Goal: Information Seeking & Learning: Learn about a topic

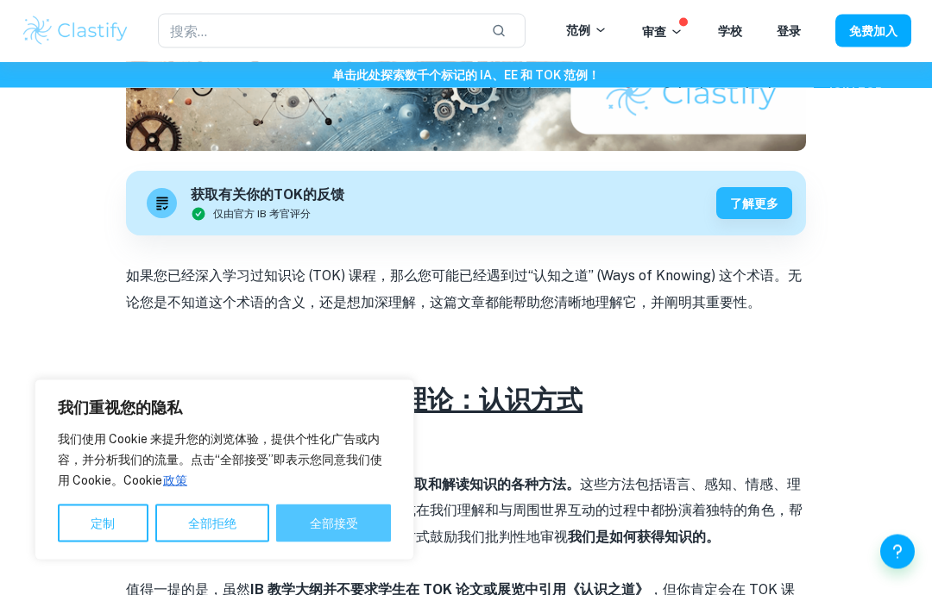
click at [312, 523] on font "全部接受" at bounding box center [334, 524] width 48 height 14
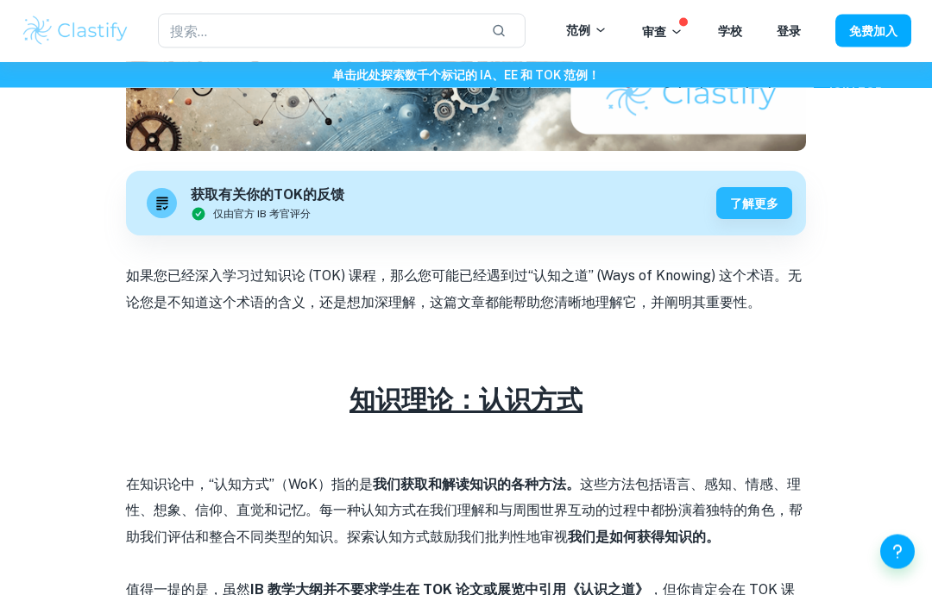
checkbox input "true"
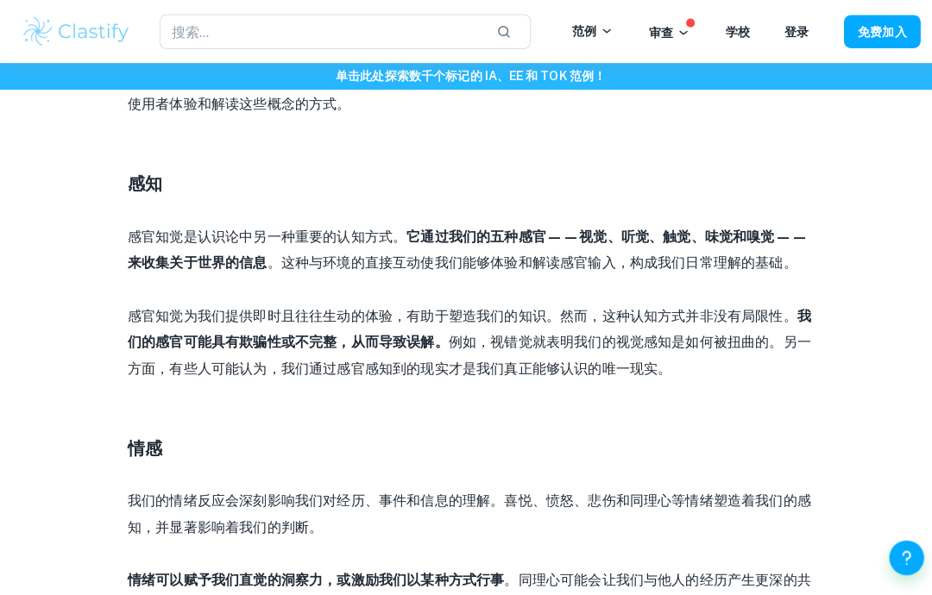
scroll to position [1420, 0]
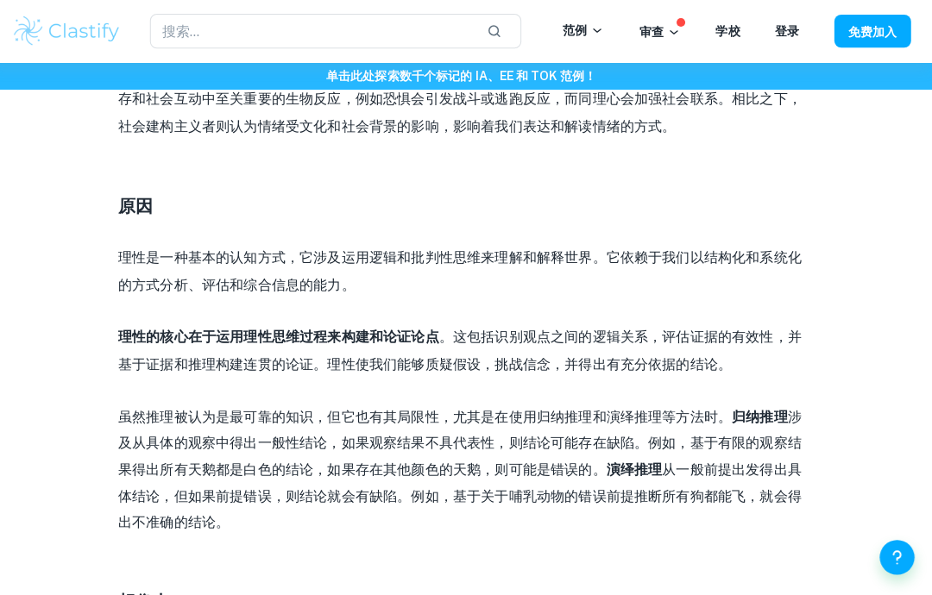
click at [87, 230] on div "知识理论：认识方式 作者： [PERSON_NAME] • [DATE] 获取有关你的TOK 的反馈 仅由官方 IB 考官评分 了解更多 如果您已经深入学习过…" at bounding box center [466, 287] width 891 height 4368
click at [47, 185] on div "知识理论：认识方式 作者： [PERSON_NAME] • [DATE] 获取有关你的TOK 的反馈 仅由官方 IB 考官评分 了解更多 如果您已经深入学习过…" at bounding box center [466, 287] width 891 height 4368
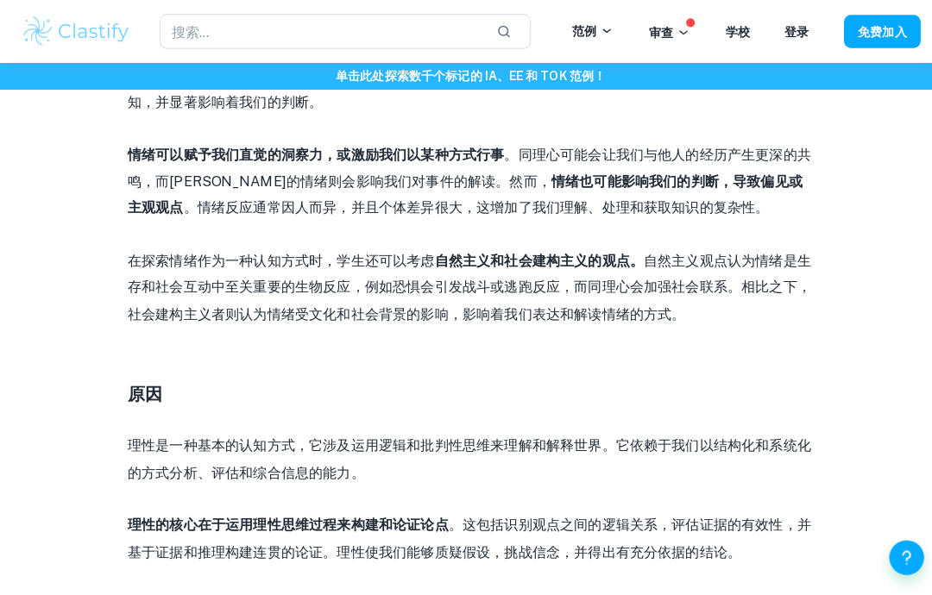
scroll to position [1842, 0]
